Goal: Task Accomplishment & Management: Use online tool/utility

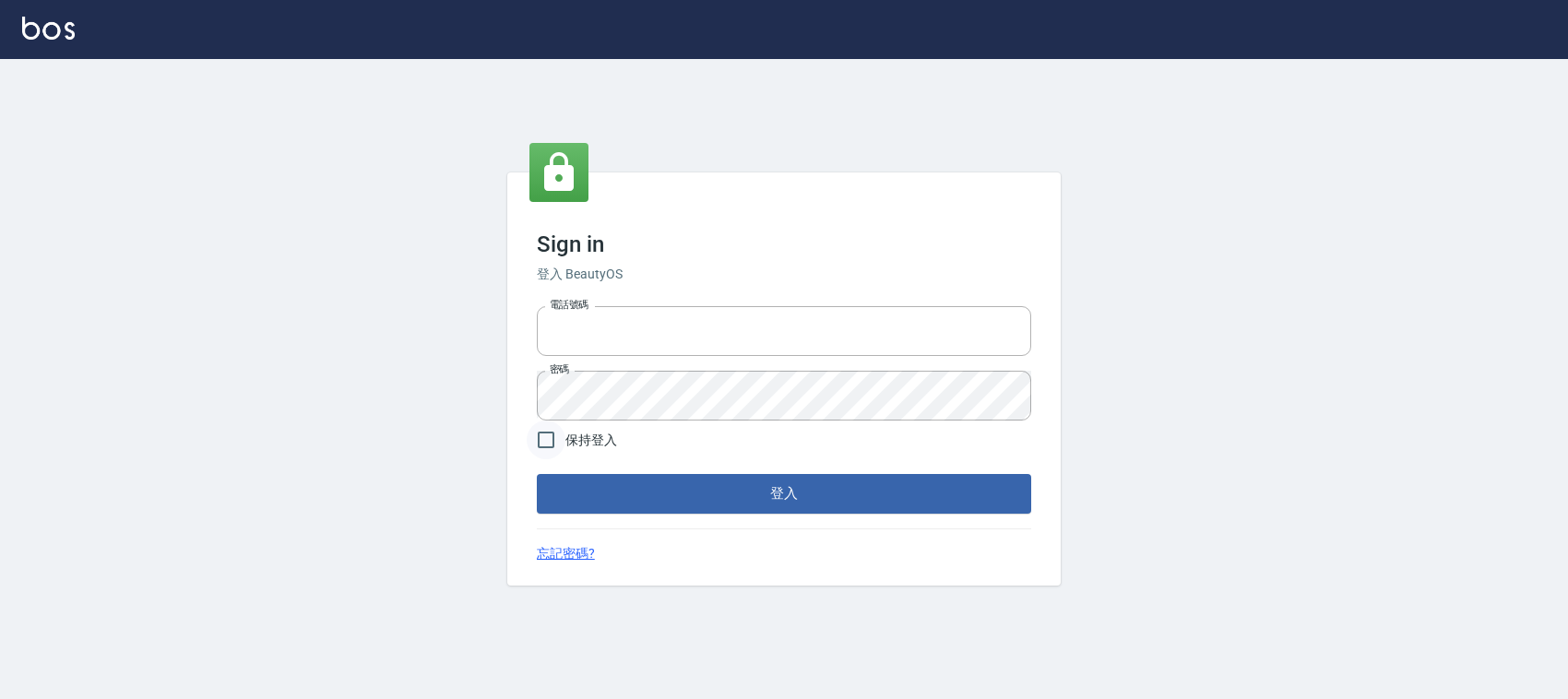
type input "1000"
click at [555, 438] on input "保持登入" at bounding box center [545, 439] width 39 height 39
checkbox input "true"
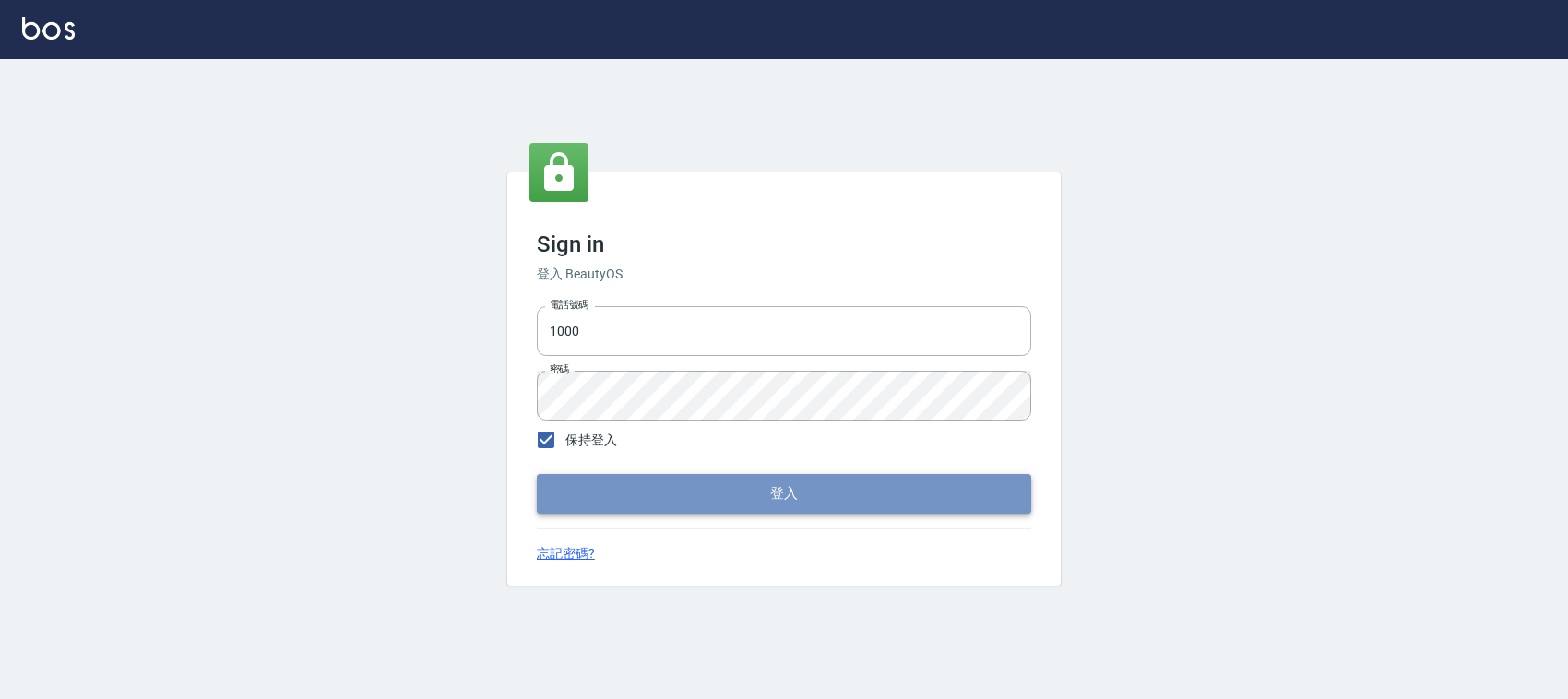
click at [595, 498] on button "登入" at bounding box center [784, 493] width 495 height 39
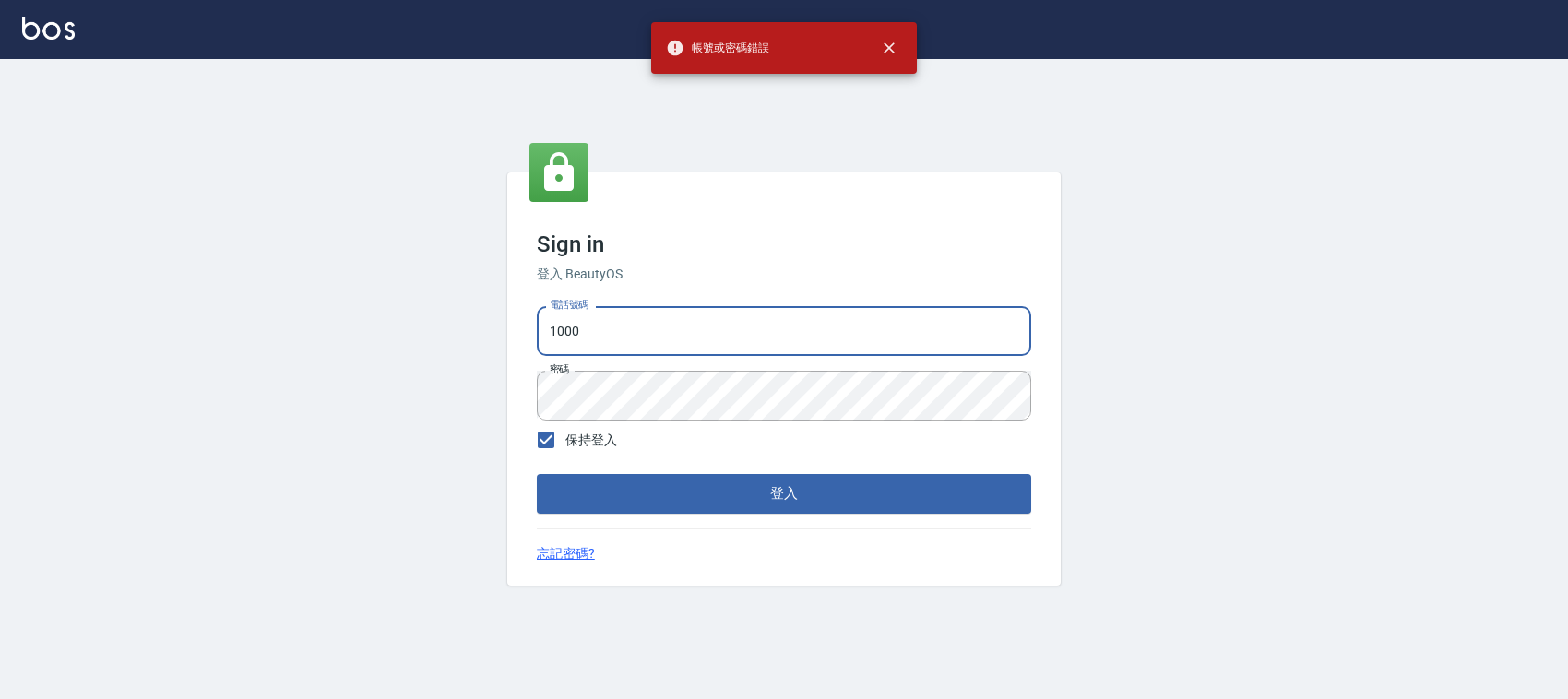
click at [694, 315] on input "1000" at bounding box center [784, 331] width 495 height 50
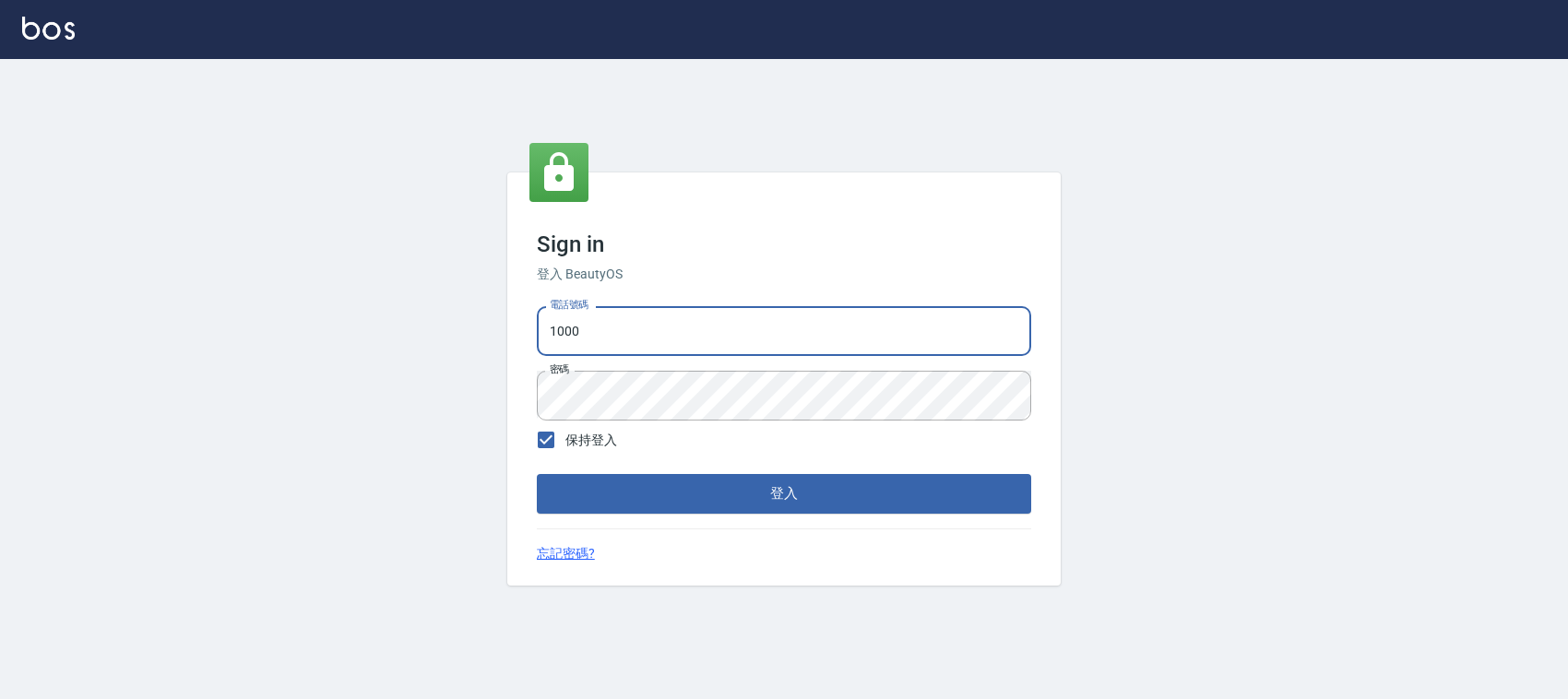
type input "0228335030"
click at [676, 494] on button "登入" at bounding box center [784, 493] width 495 height 39
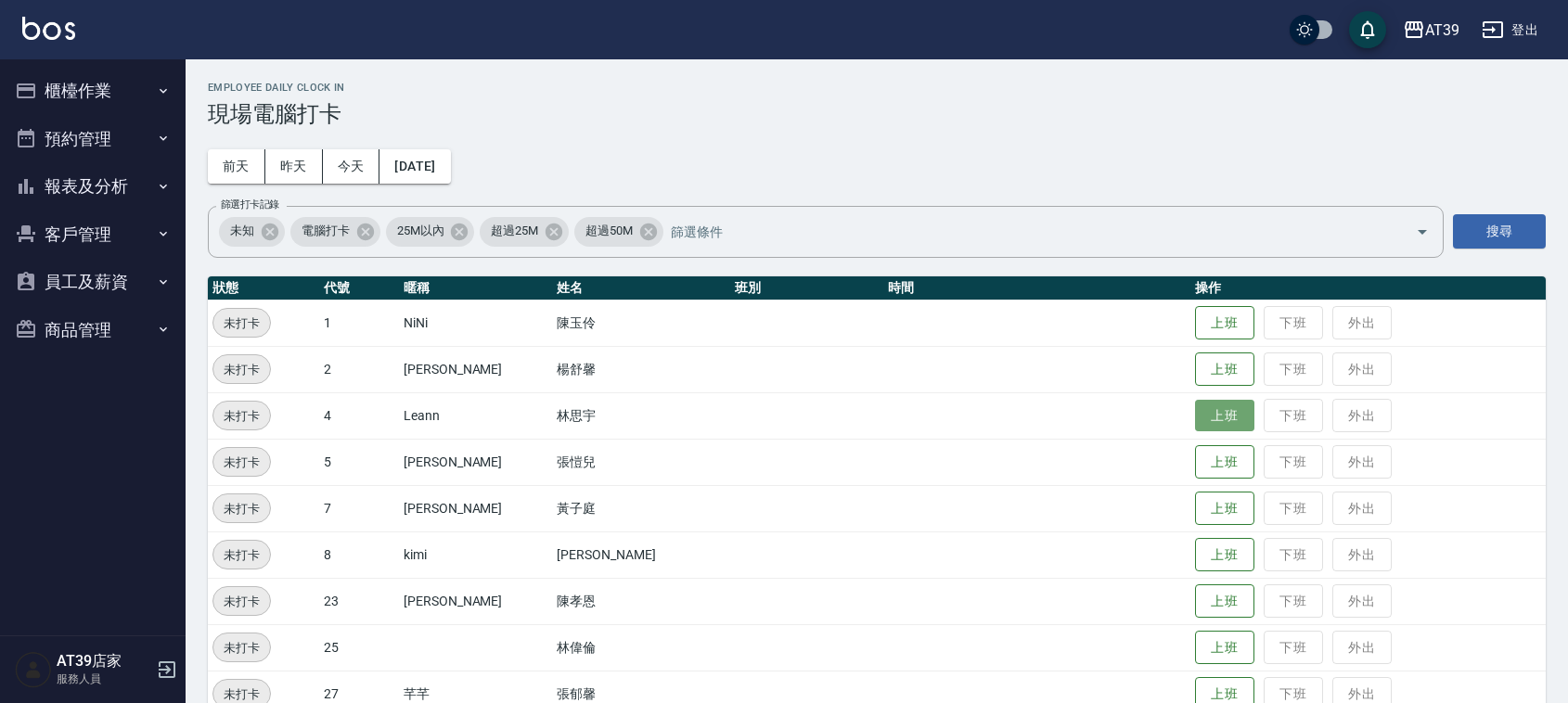
click at [1195, 410] on button "上班" at bounding box center [1225, 416] width 60 height 33
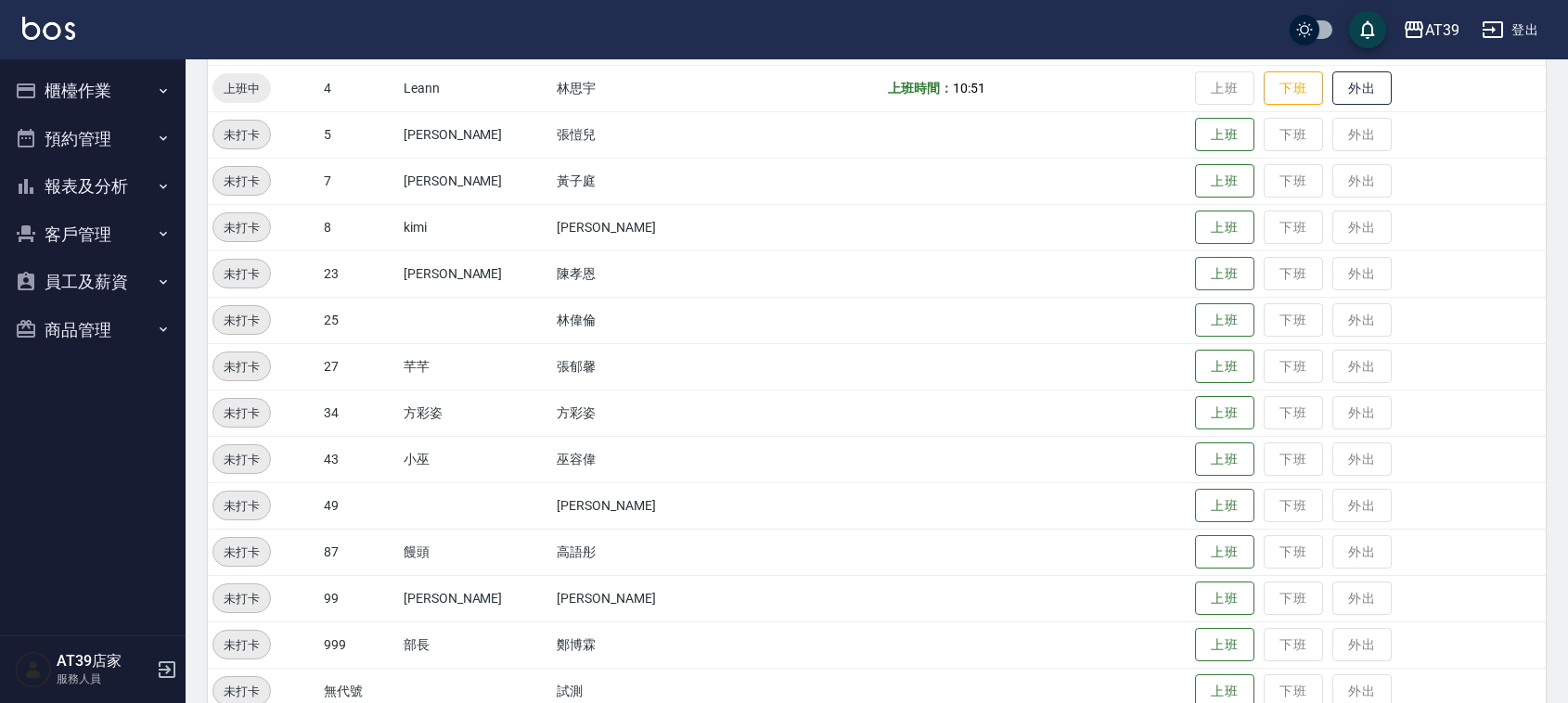
scroll to position [348, 0]
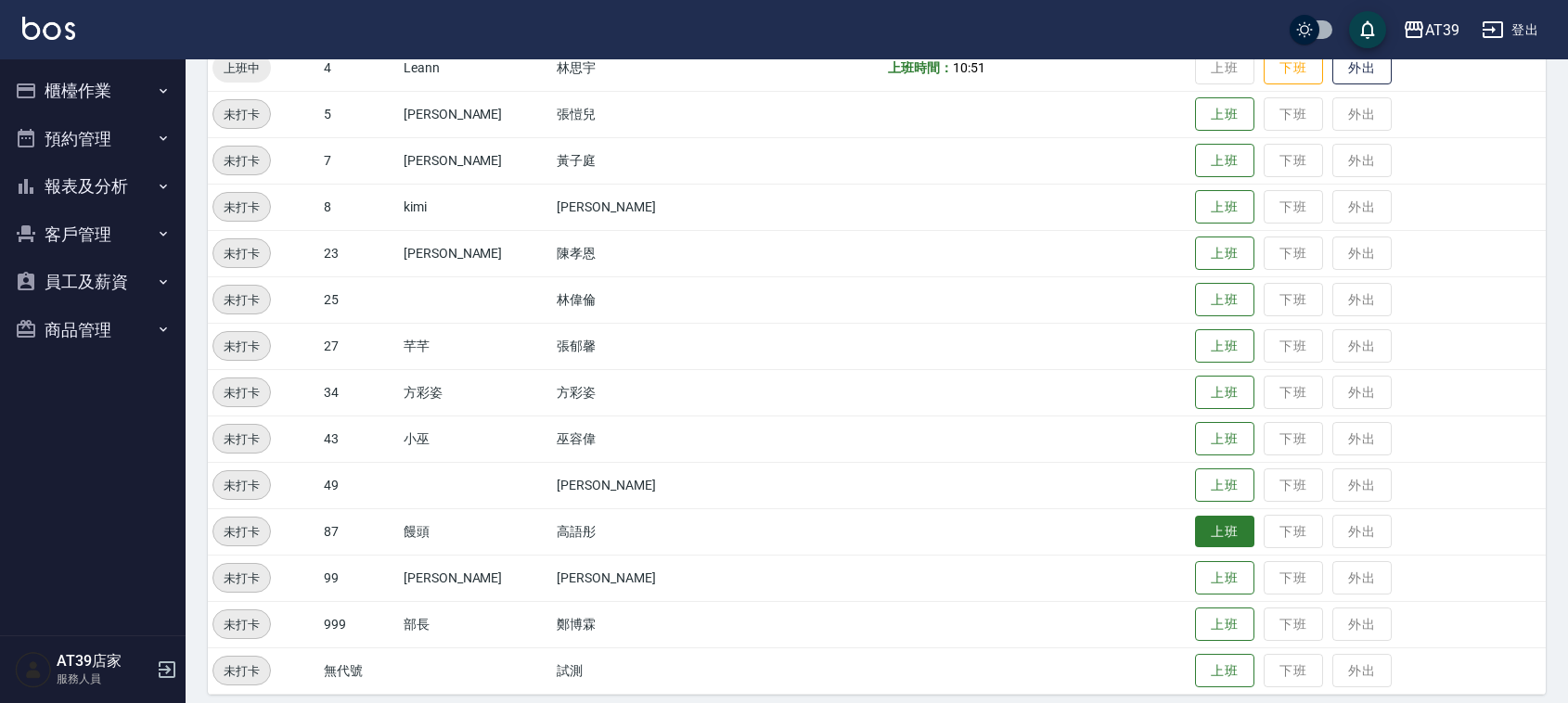
click at [1217, 529] on button "上班" at bounding box center [1225, 532] width 60 height 33
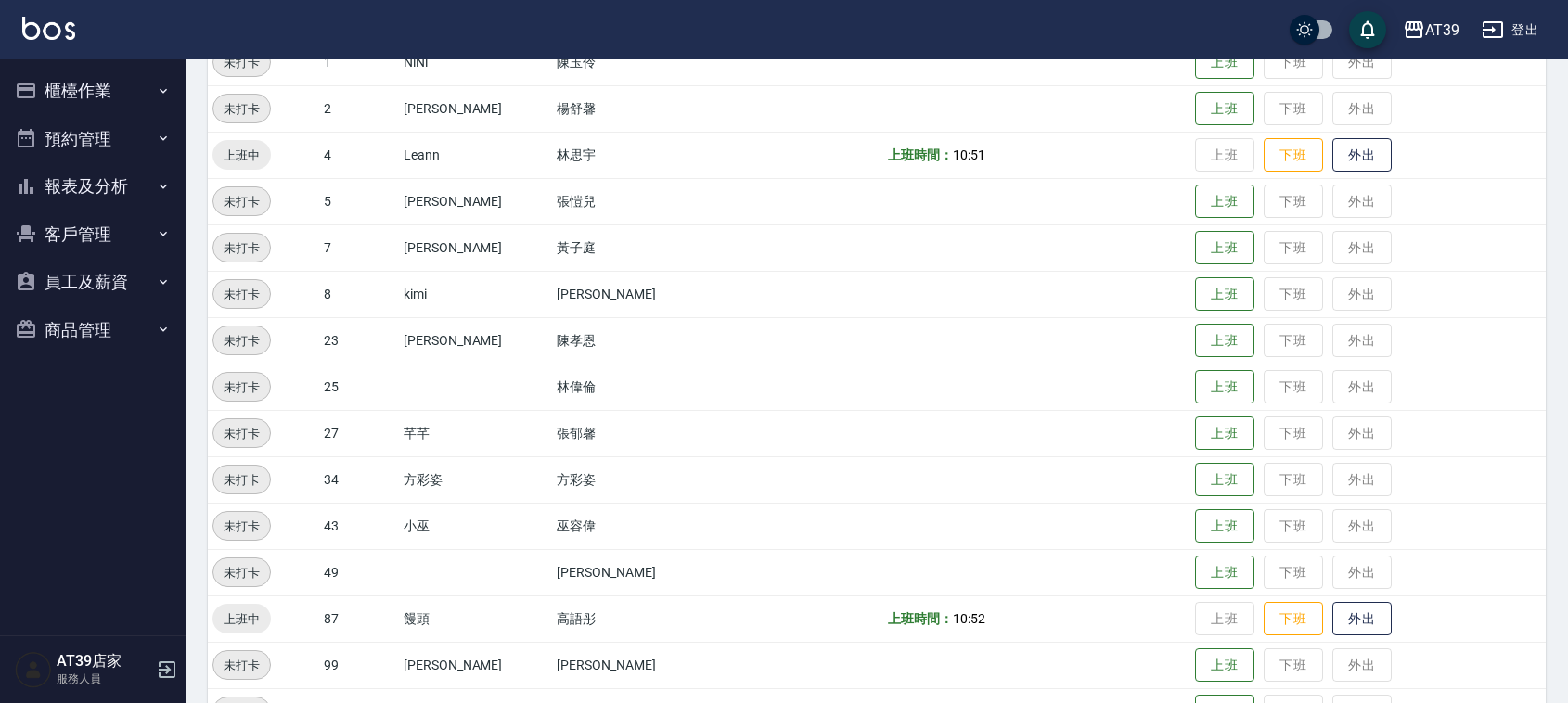
scroll to position [360, 0]
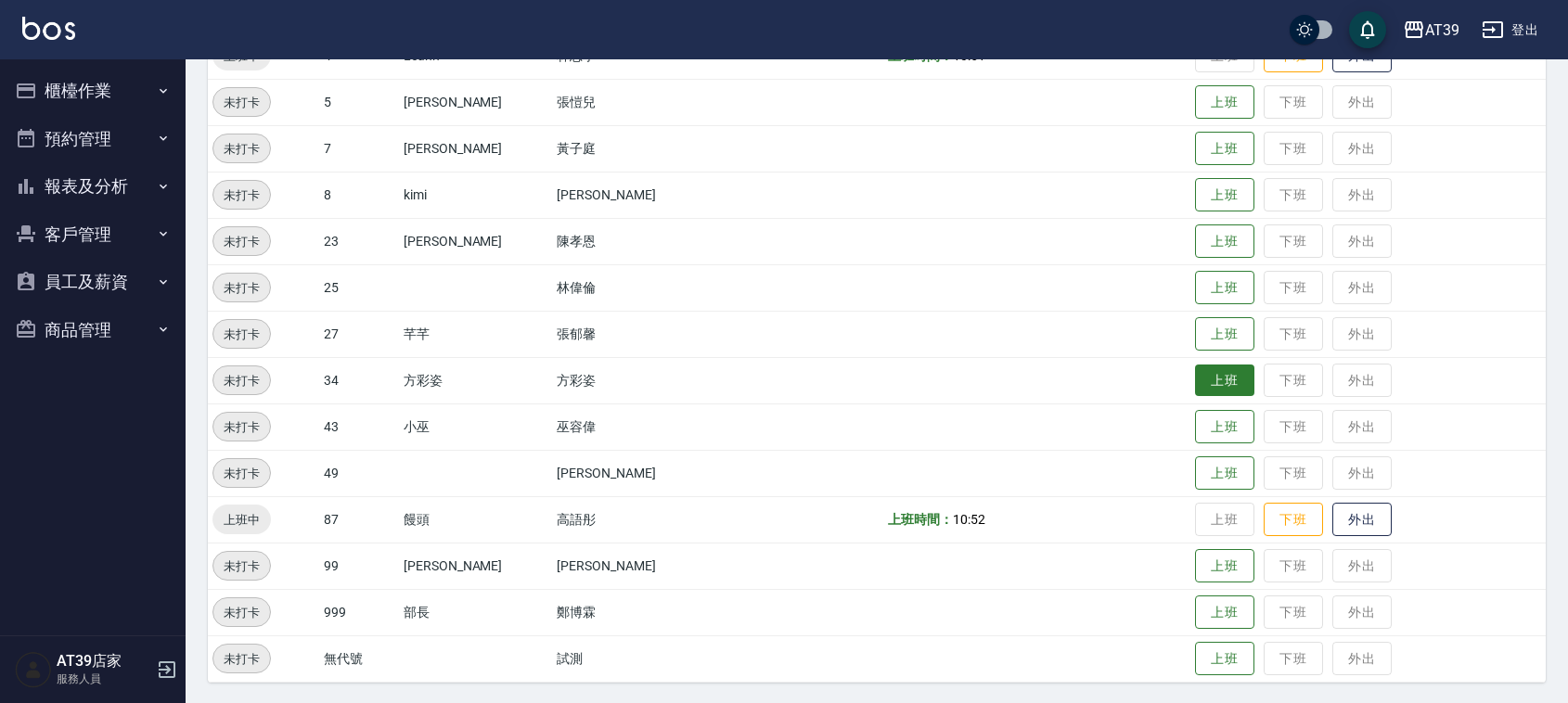
click at [1195, 373] on button "上班" at bounding box center [1225, 380] width 60 height 33
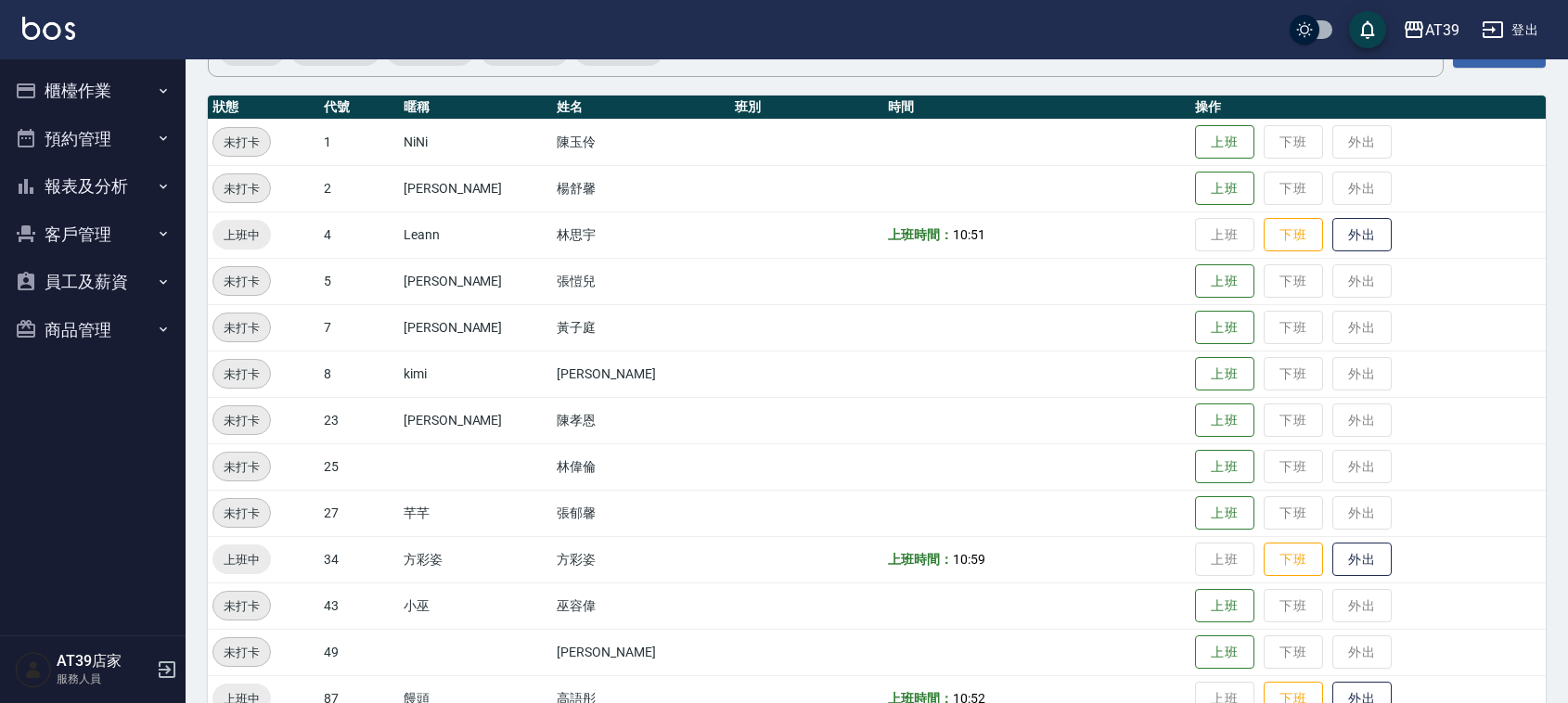
scroll to position [12, 0]
